Goal: Task Accomplishment & Management: Complete application form

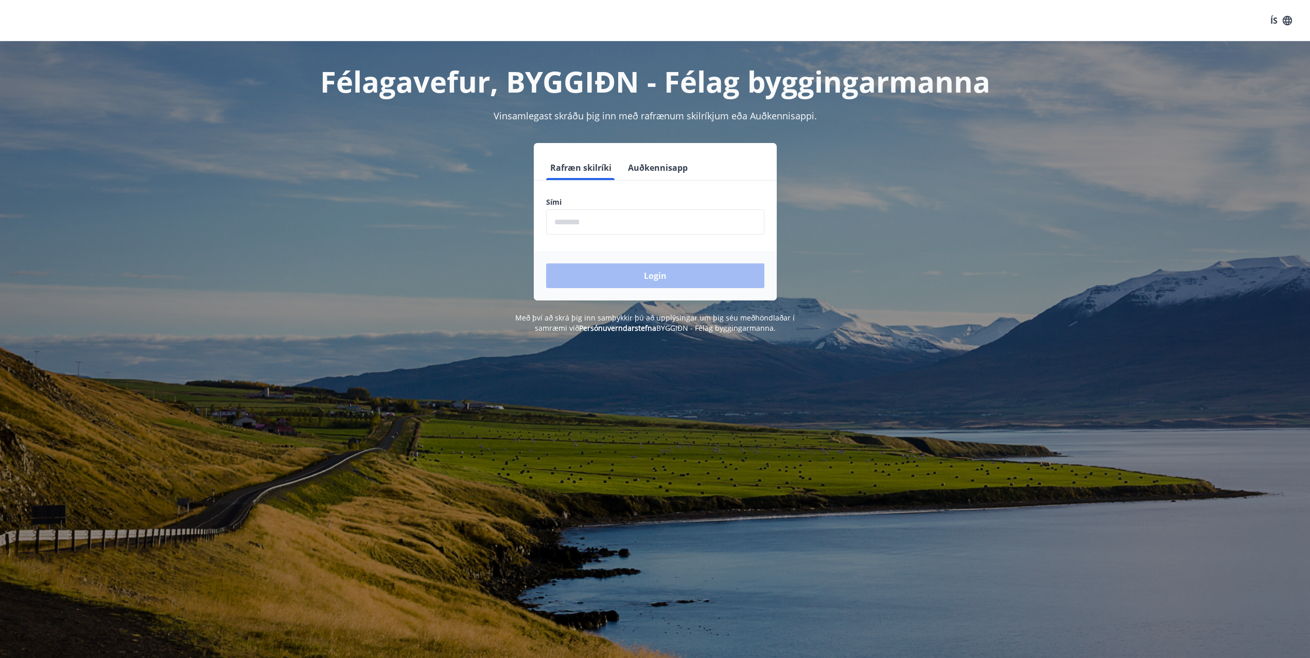
click at [594, 218] on input "phone" at bounding box center [655, 221] width 218 height 25
type input "********"
click at [684, 272] on button "Login" at bounding box center [655, 275] width 218 height 25
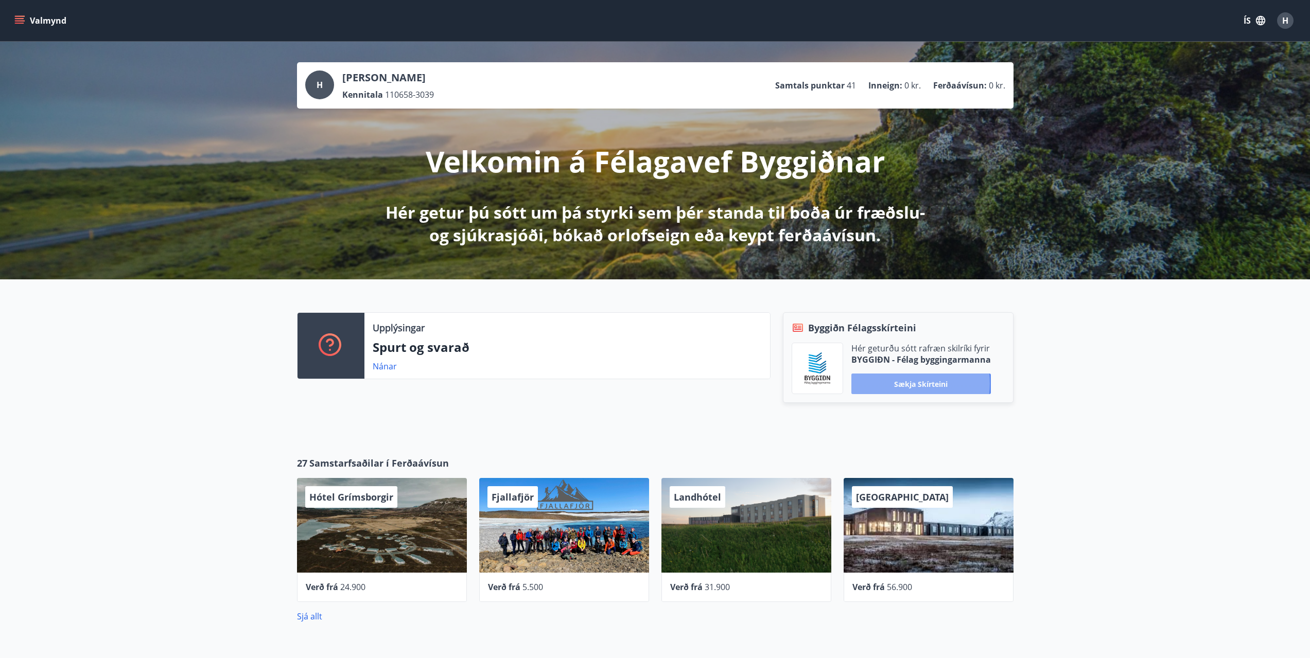
click at [902, 383] on button "Sækja skírteini" at bounding box center [920, 384] width 139 height 21
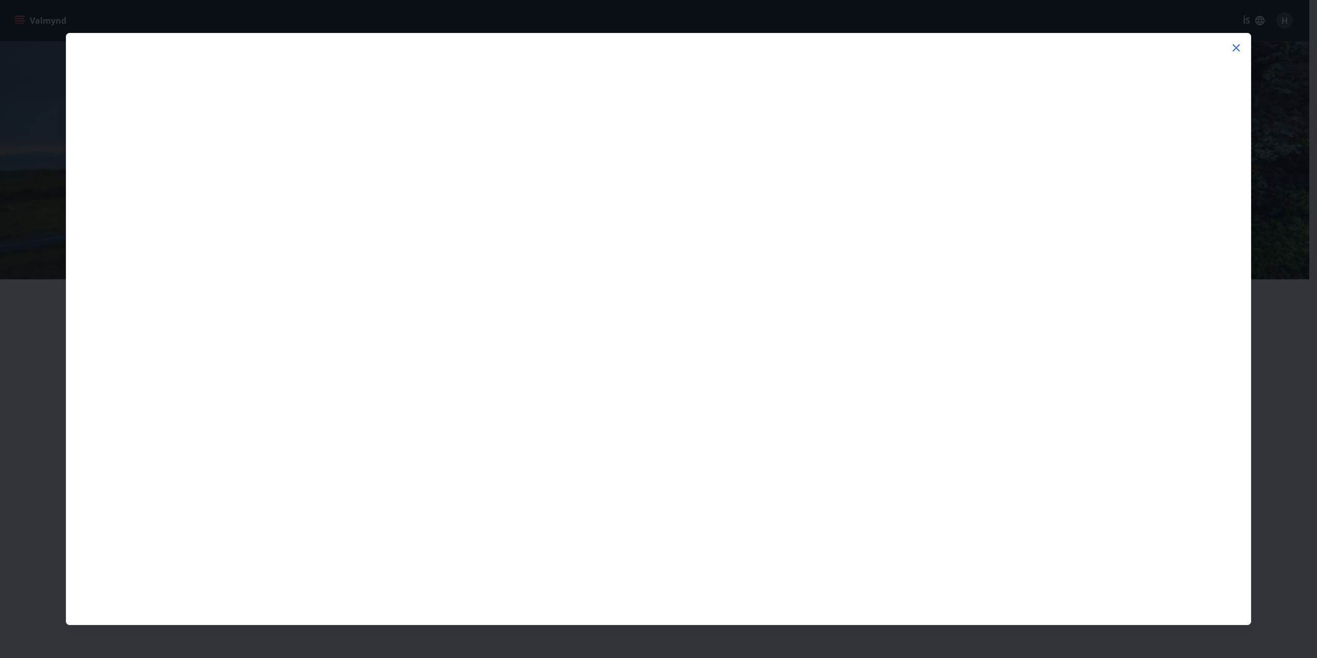
click at [1236, 46] on icon at bounding box center [1236, 48] width 12 height 12
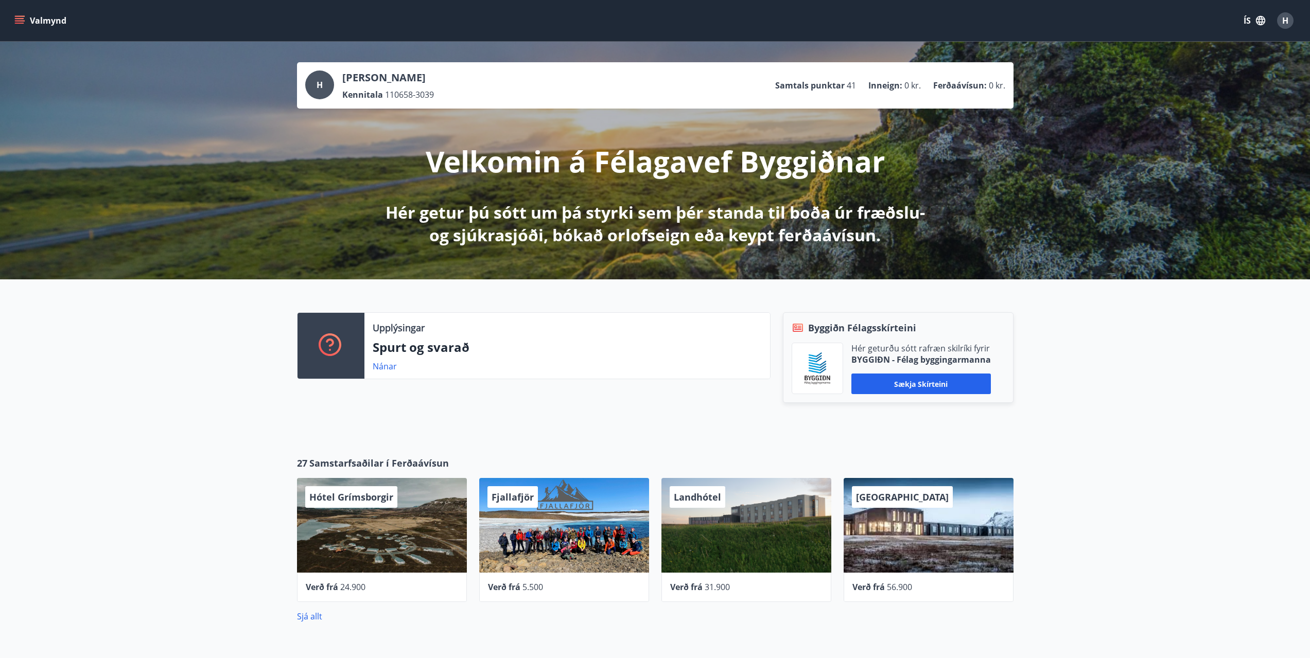
click at [683, 99] on div "H Haraldur Kruger Kennitala 110658-3039 Samtals punktar 41 Inneign : 0 kr. Ferð…" at bounding box center [655, 85] width 700 height 30
click at [834, 234] on p "Hér getur þú sótt um þá styrki sem þér standa til boða úr fræðslu- og sjúkrasjó…" at bounding box center [654, 223] width 543 height 45
click at [553, 204] on p "Hér getur þú sótt um þá styrki sem þér standa til boða úr fræðslu- og sjúkrasjó…" at bounding box center [654, 223] width 543 height 45
click at [386, 366] on link "Nánar" at bounding box center [385, 366] width 24 height 11
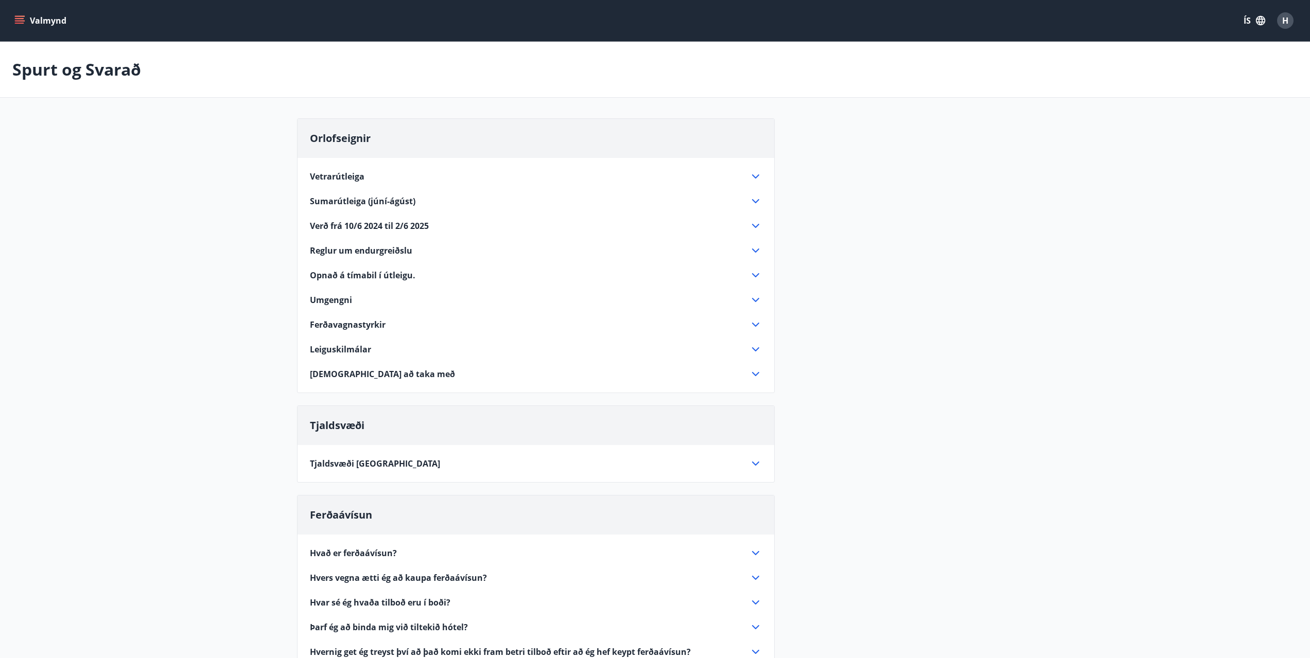
click at [22, 22] on icon "menu" at bounding box center [19, 20] width 10 height 10
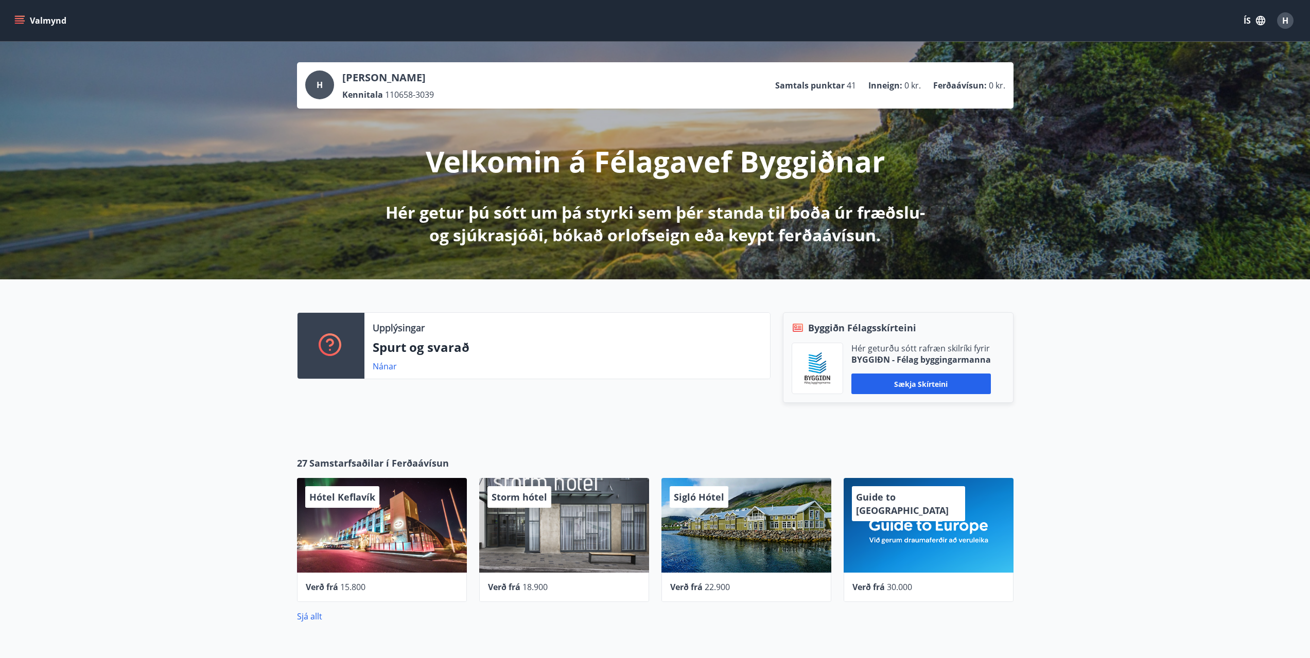
click at [20, 17] on icon "menu" at bounding box center [19, 20] width 10 height 10
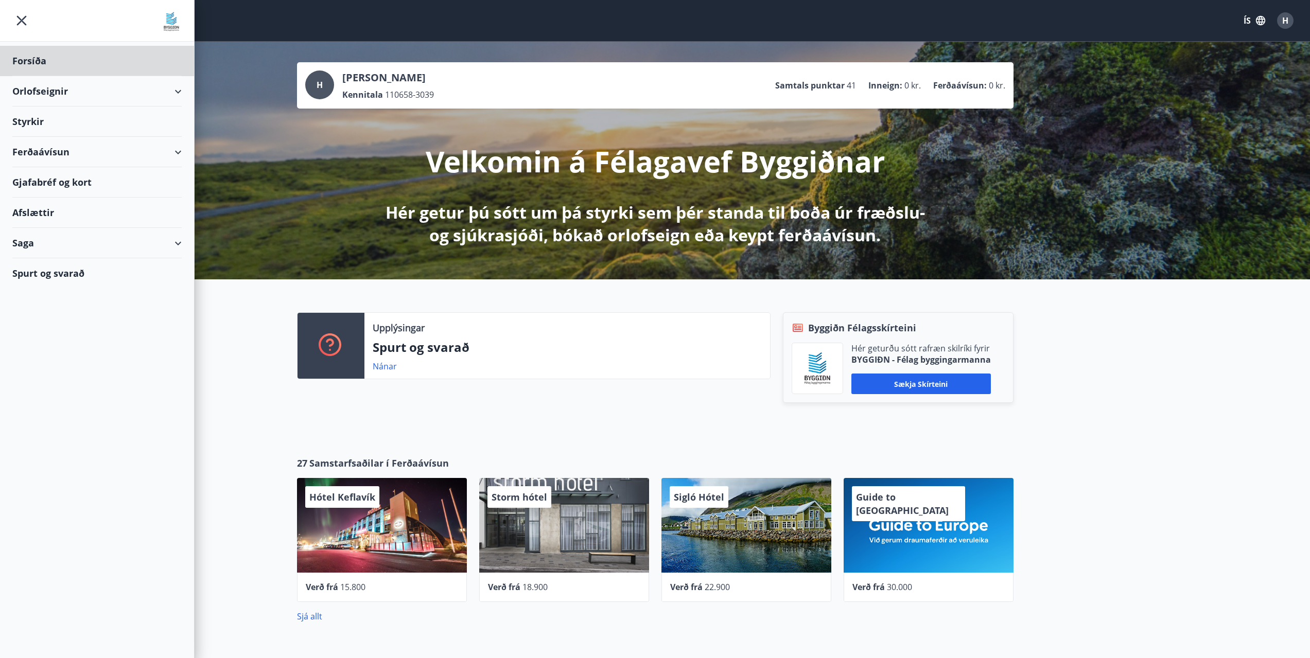
click at [34, 119] on div "Styrkir" at bounding box center [96, 122] width 169 height 30
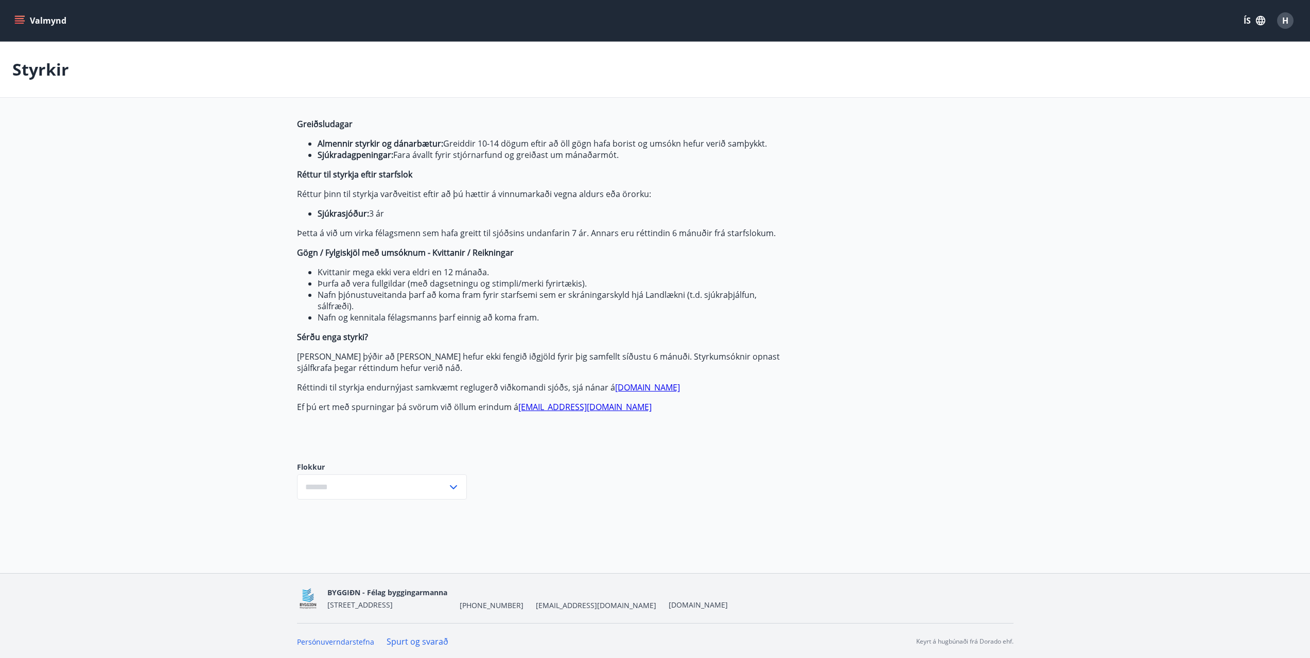
type input "***"
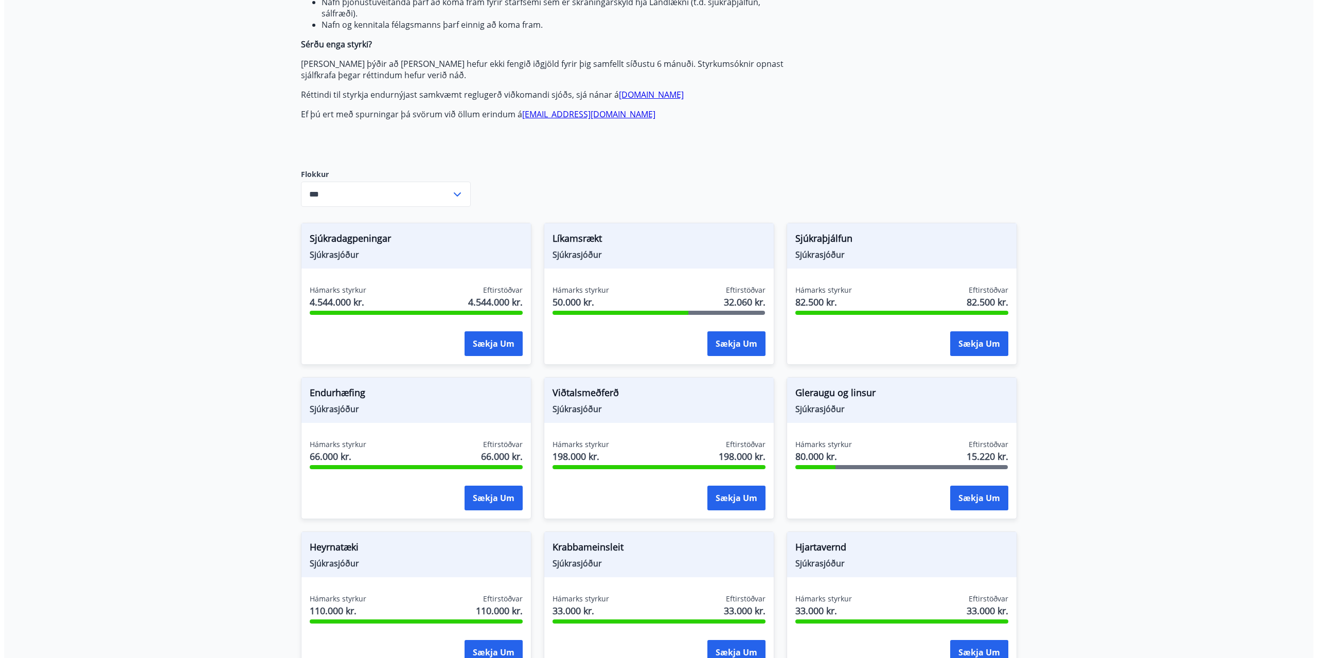
scroll to position [309, 0]
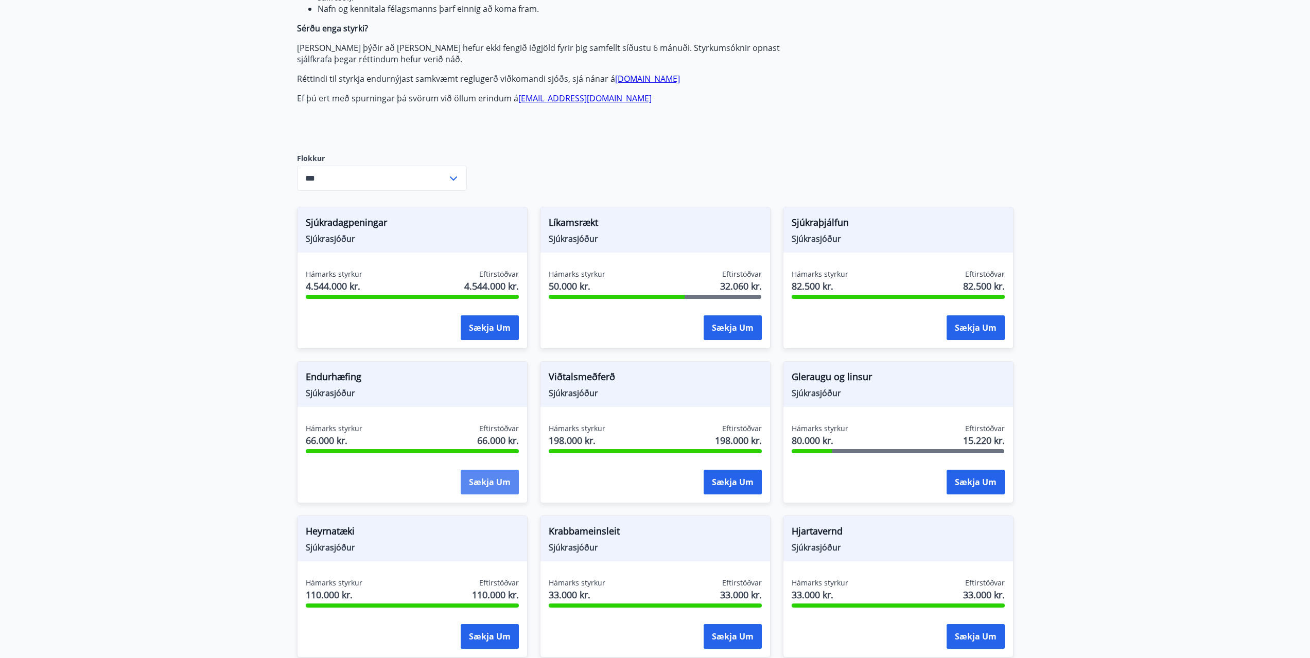
click at [484, 481] on button "Sækja um" at bounding box center [490, 482] width 58 height 25
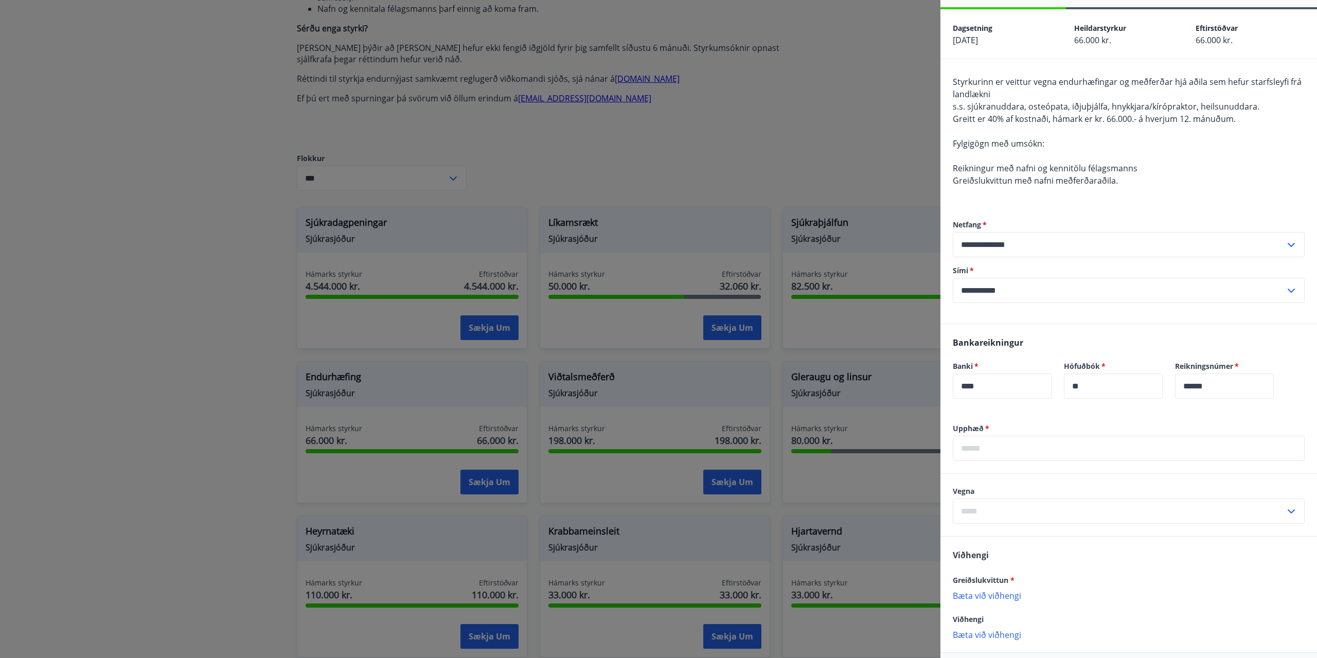
scroll to position [78, 0]
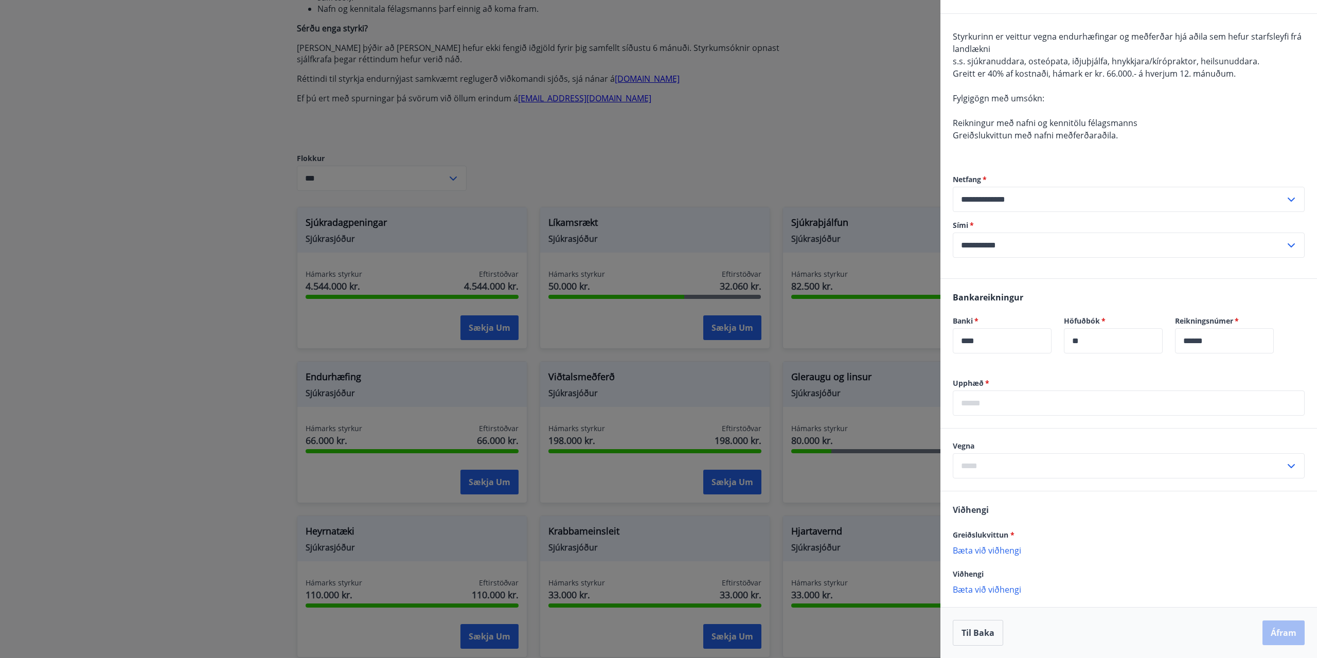
click at [977, 407] on input "text" at bounding box center [1129, 403] width 352 height 25
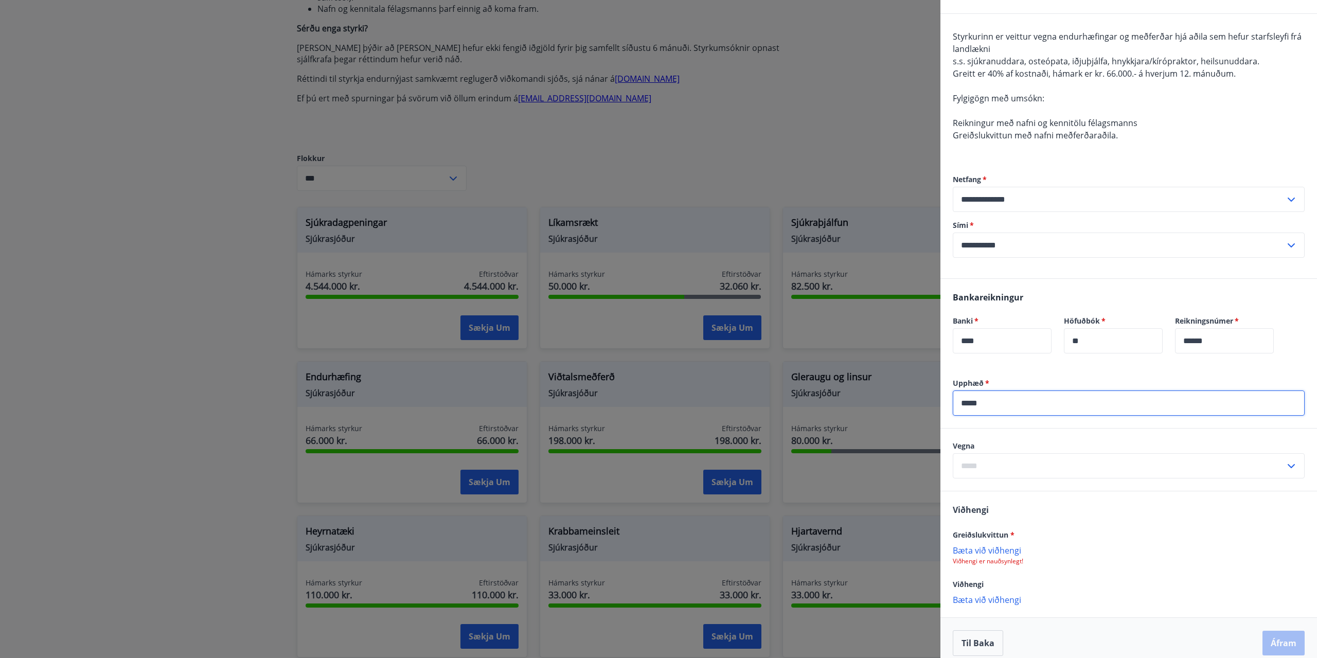
type input "*****"
click at [988, 466] on input "text" at bounding box center [1119, 465] width 332 height 25
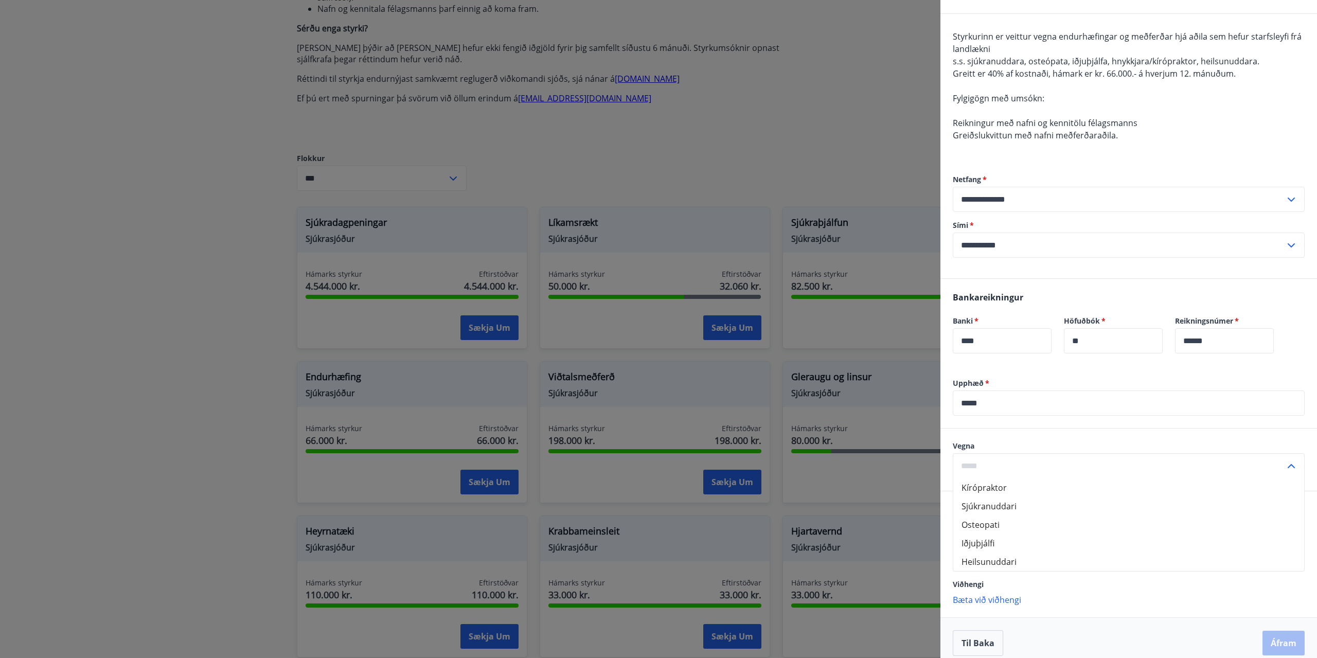
click at [981, 544] on li "Iðjuþjálfi" at bounding box center [1129, 543] width 351 height 19
type input "**********"
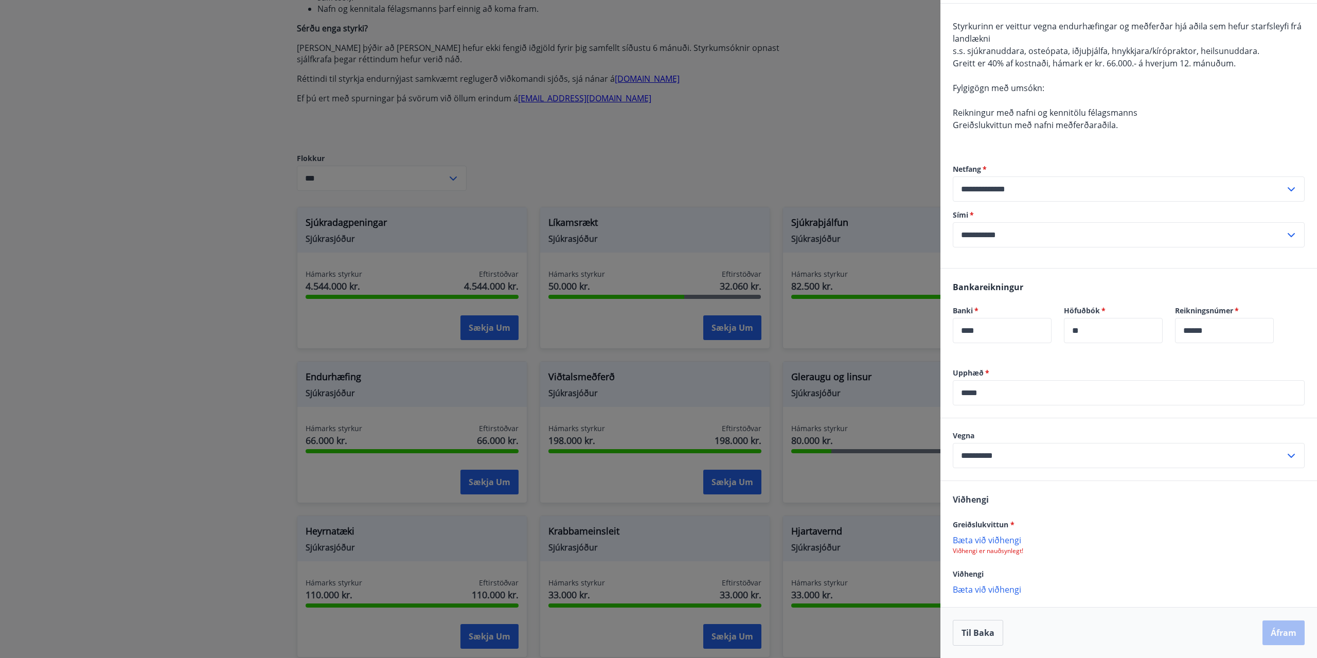
click at [983, 539] on p "Bæta við viðhengi" at bounding box center [1129, 540] width 352 height 10
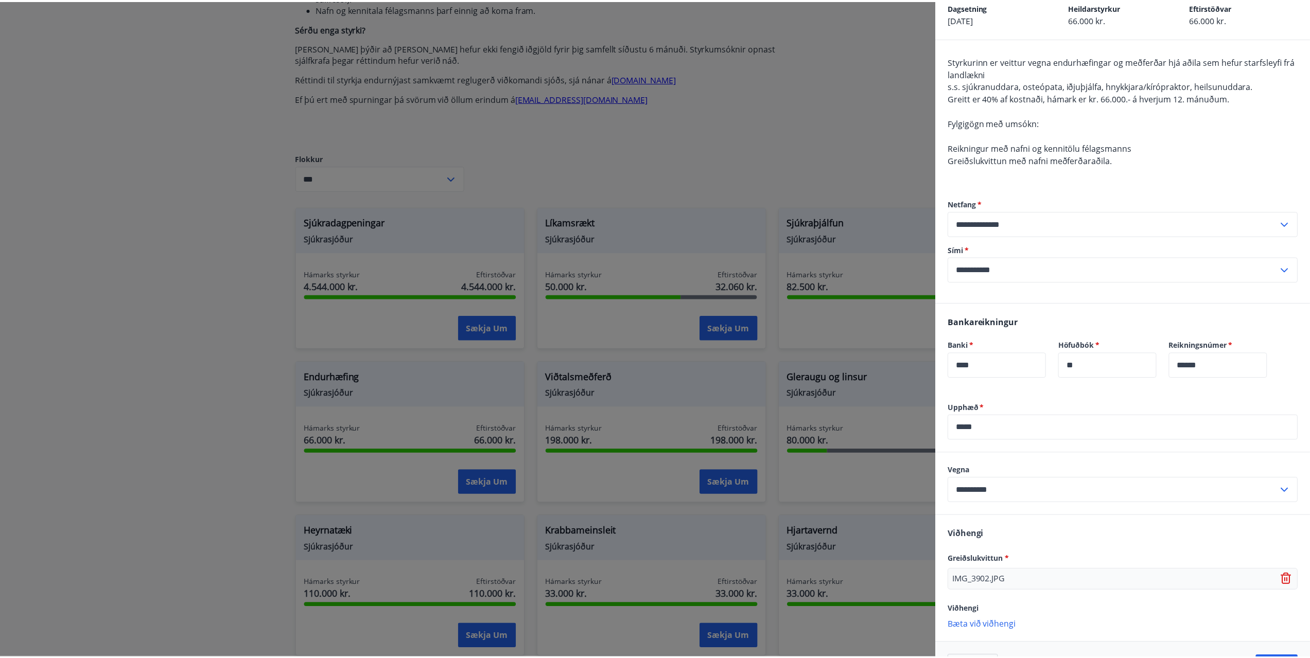
scroll to position [0, 0]
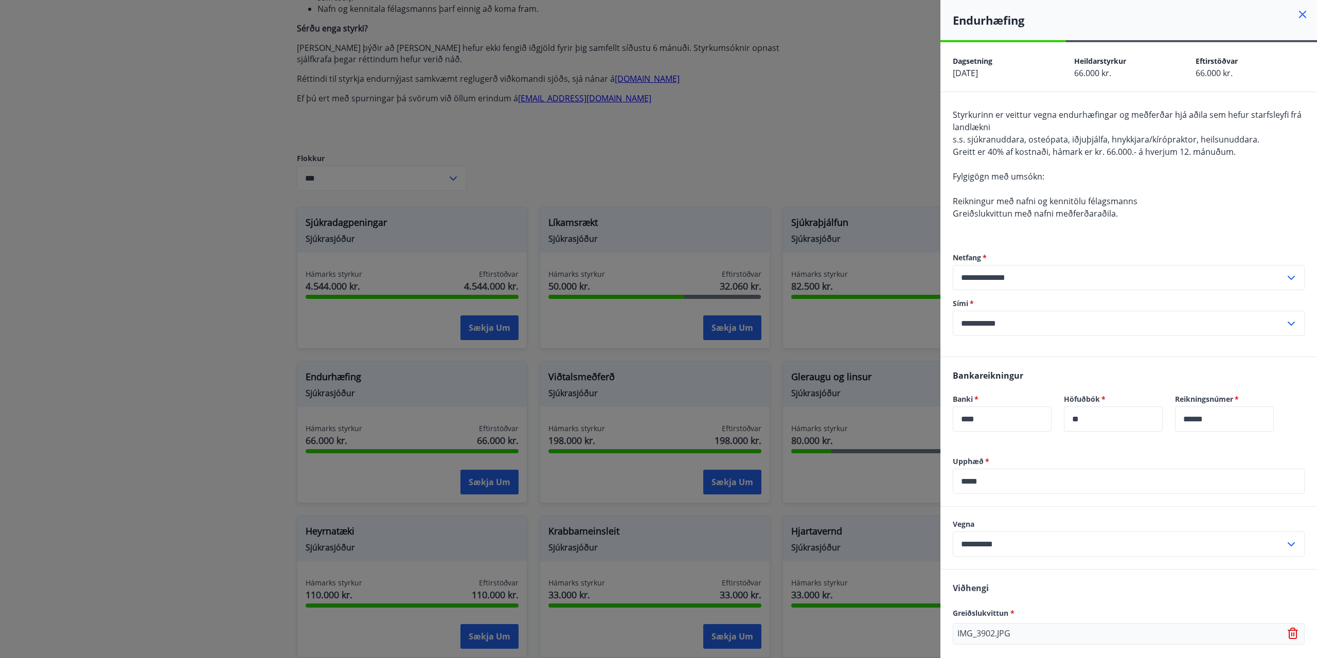
click at [1299, 15] on icon at bounding box center [1302, 14] width 7 height 7
